Goal: Transaction & Acquisition: Purchase product/service

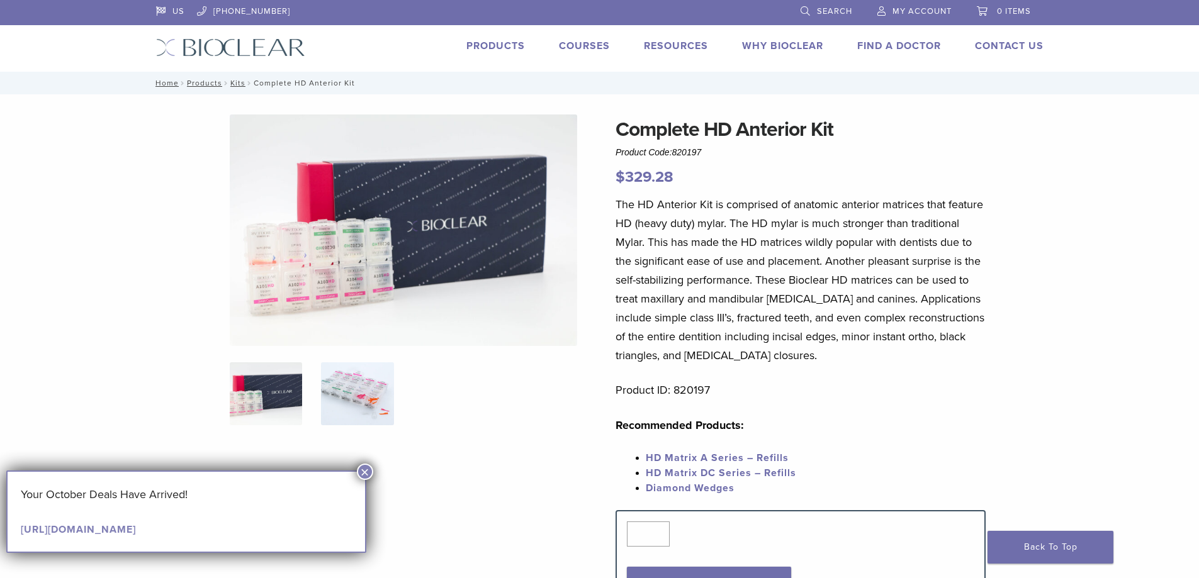
click at [366, 393] on img at bounding box center [357, 393] width 72 height 63
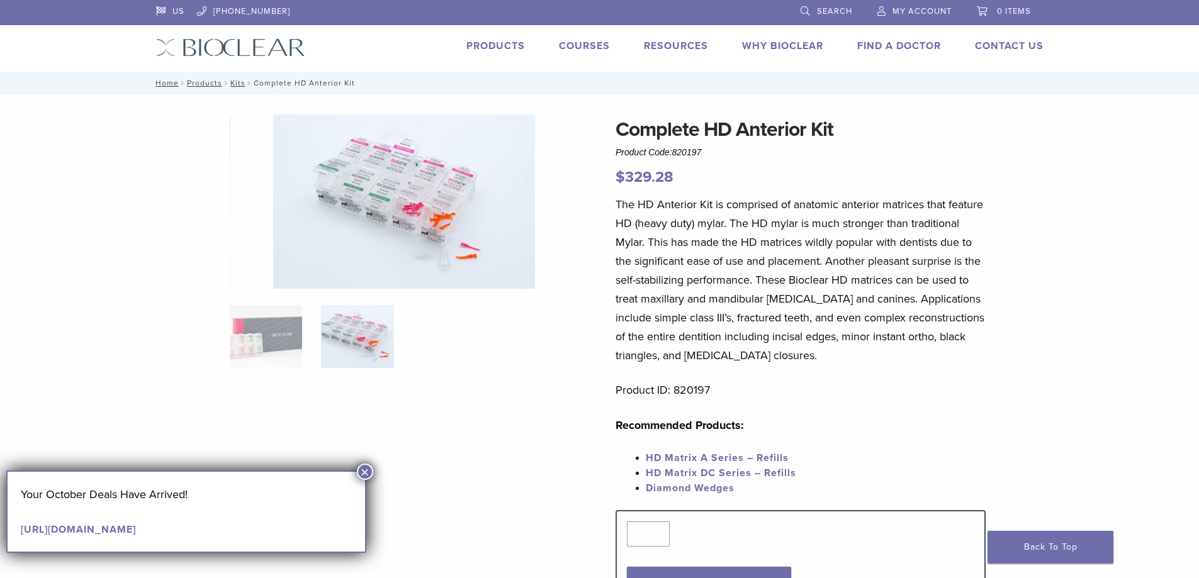
click at [693, 454] on link "HD Matrix A Series – Refills" at bounding box center [717, 458] width 143 height 13
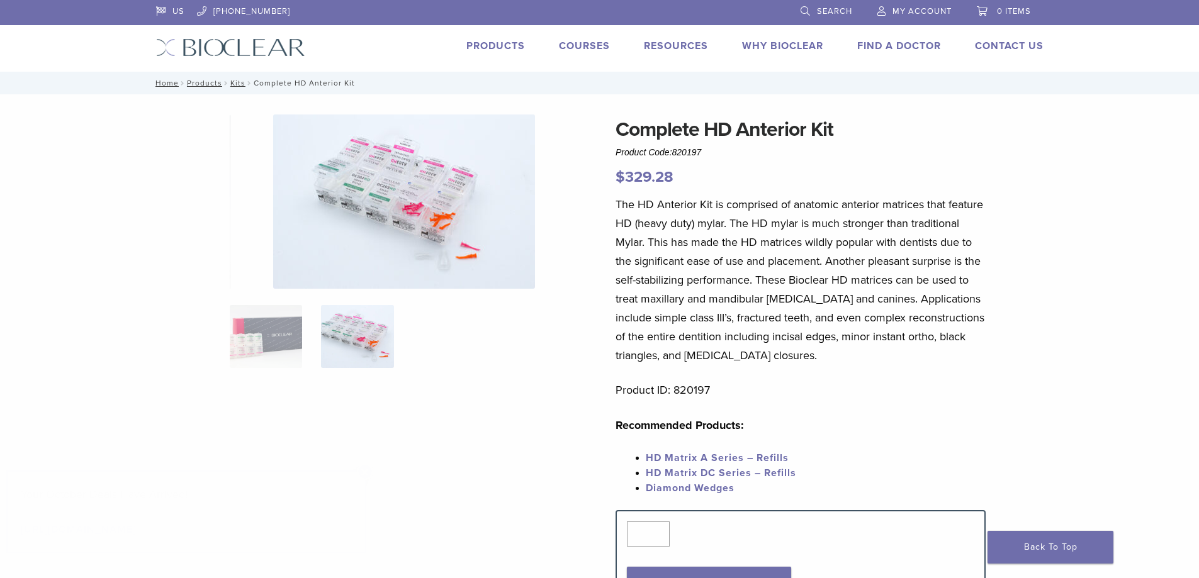
scroll to position [94, 0]
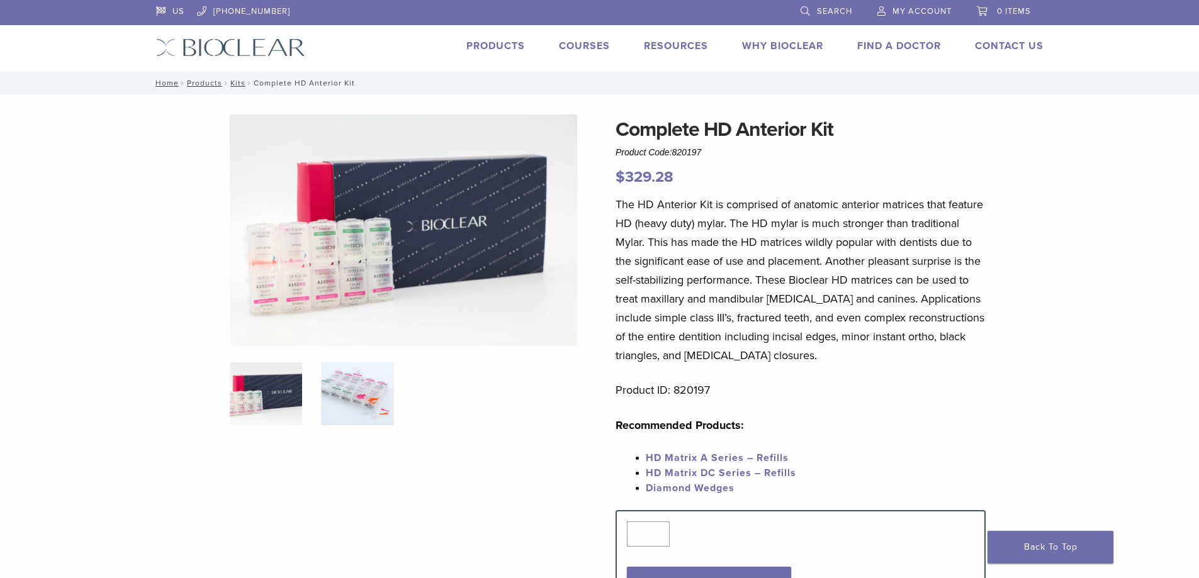
click at [352, 377] on img at bounding box center [357, 393] width 72 height 63
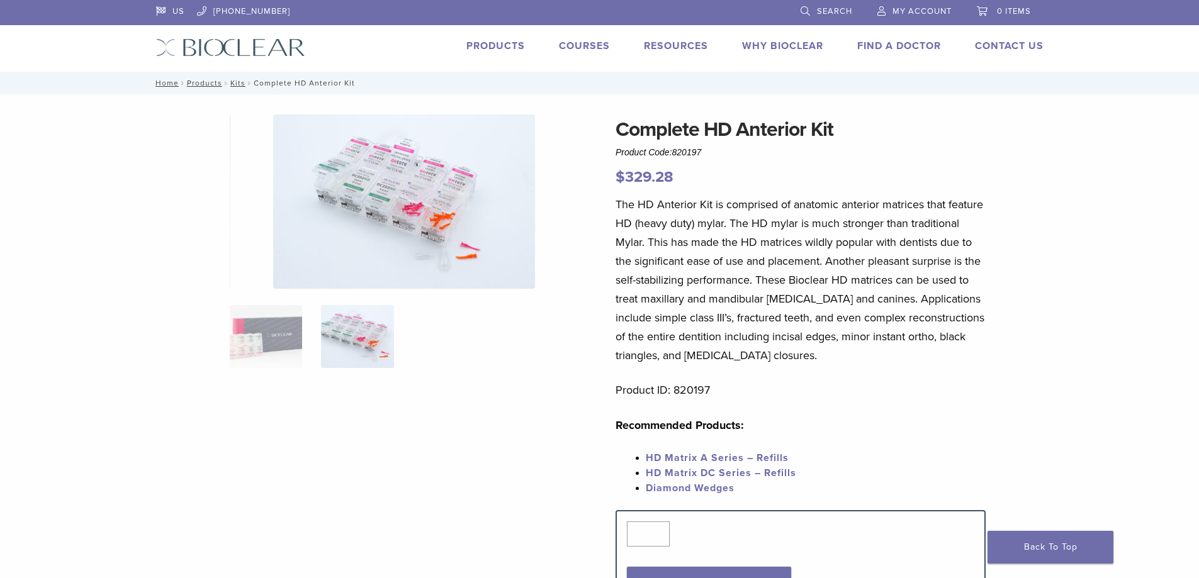
click at [441, 256] on img at bounding box center [404, 202] width 262 height 174
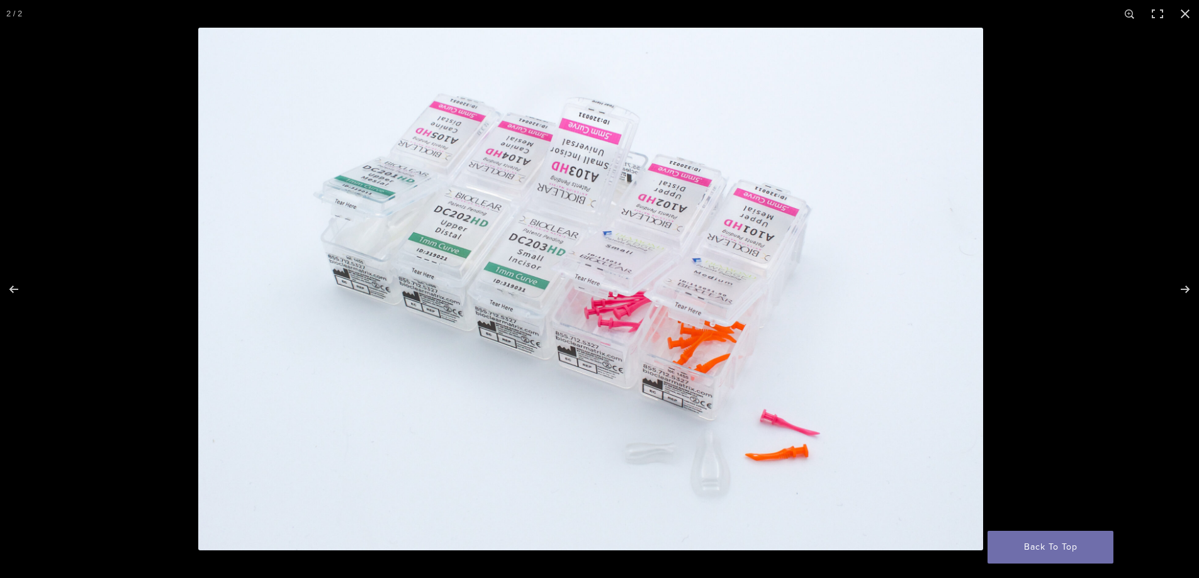
click at [711, 476] on img "Full screen image" at bounding box center [590, 289] width 785 height 523
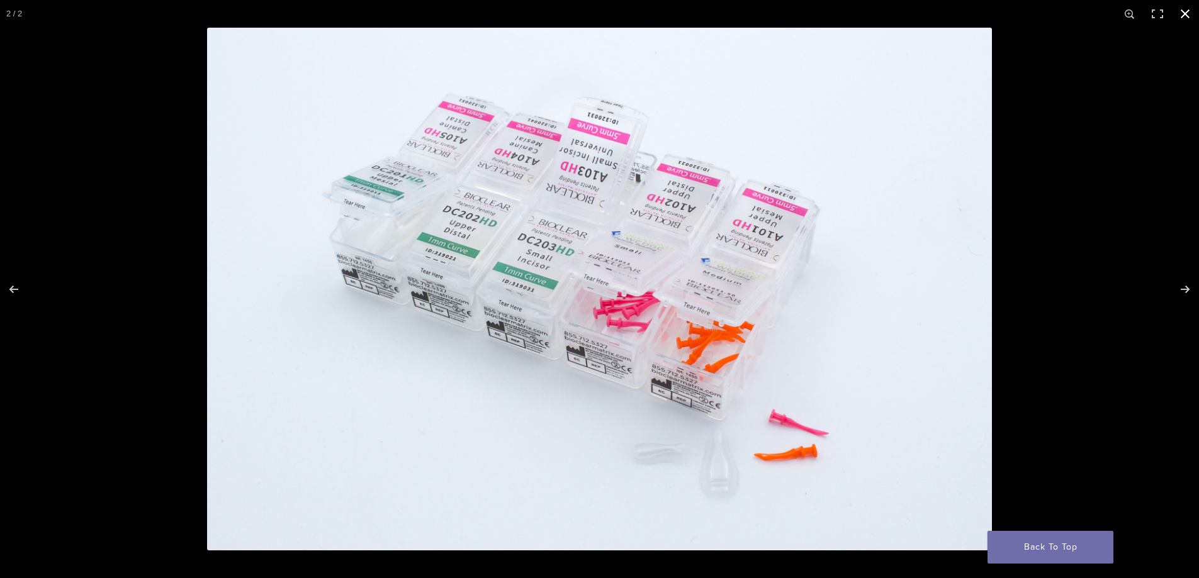
click at [1182, 7] on button "Close (Esc)" at bounding box center [1185, 14] width 28 height 28
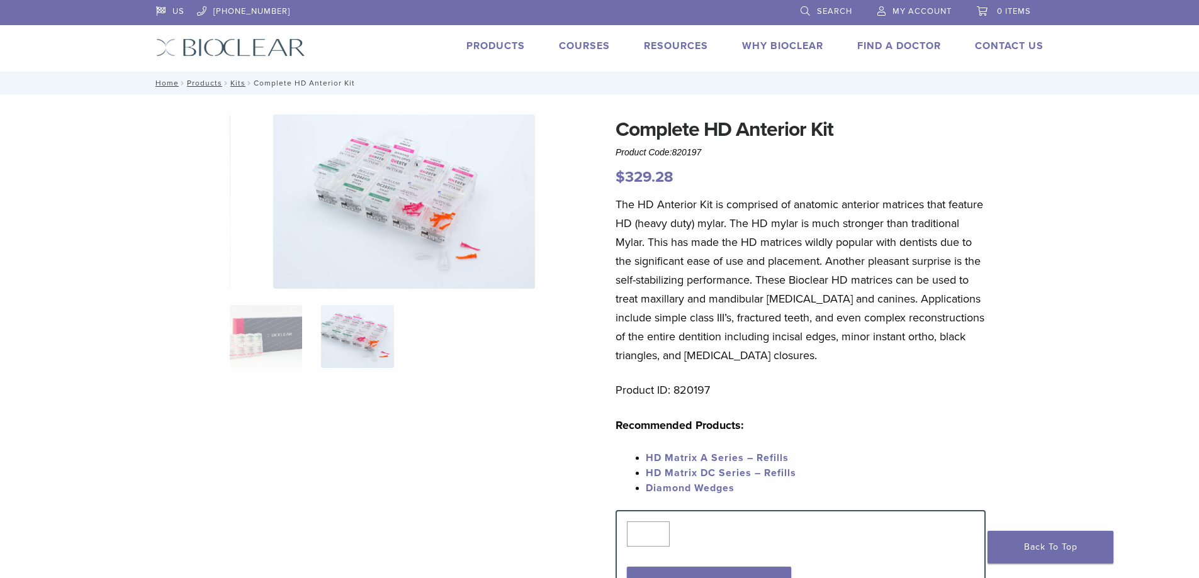
click at [341, 325] on img at bounding box center [357, 336] width 72 height 63
click at [354, 345] on img at bounding box center [357, 336] width 72 height 63
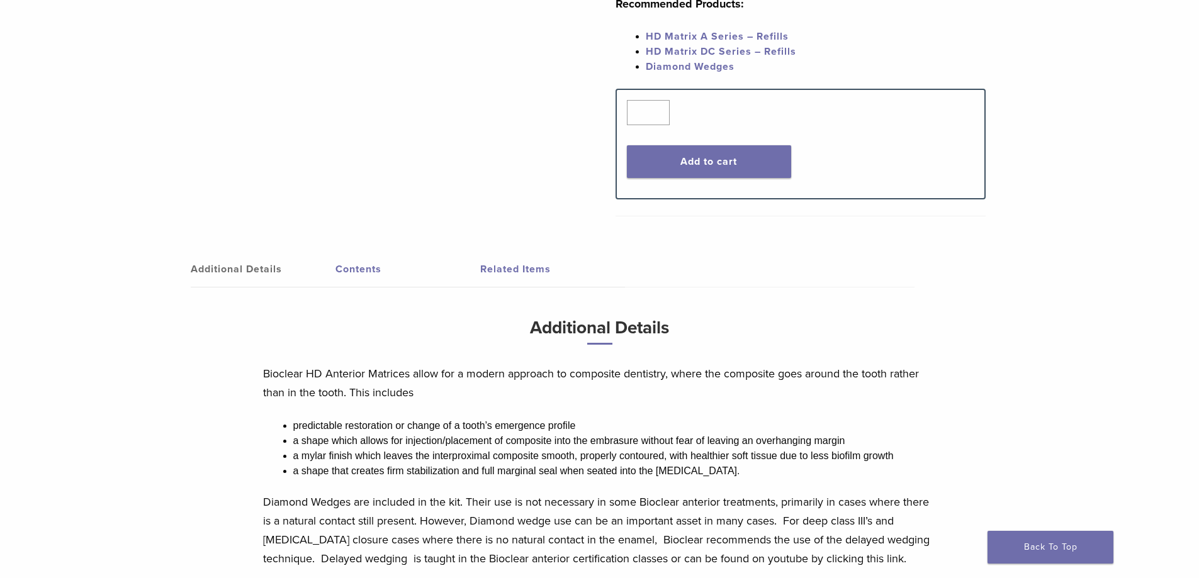
scroll to position [276, 0]
